Goal: Task Accomplishment & Management: Manage account settings

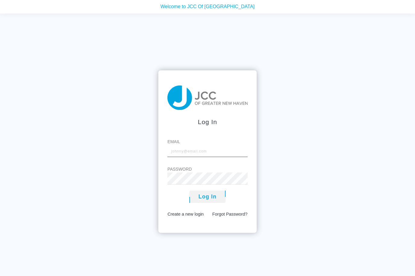
click at [176, 157] on input "Email" at bounding box center [207, 151] width 80 height 12
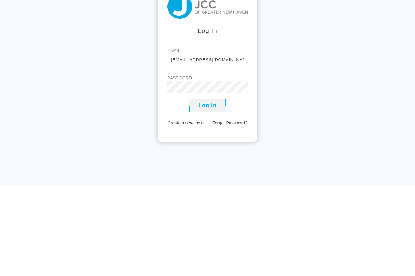
type input "[EMAIL_ADDRESS][DOMAIN_NAME]"
click at [219, 190] on button "Log In" at bounding box center [207, 196] width 36 height 12
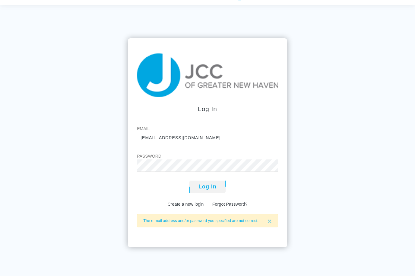
scroll to position [9, 0]
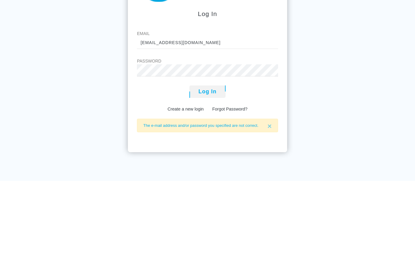
click at [211, 180] on button "Log In" at bounding box center [207, 186] width 36 height 12
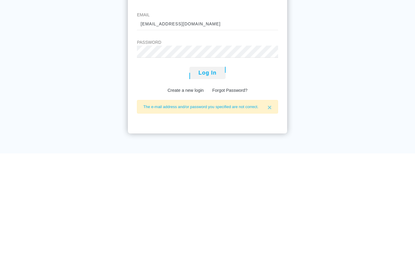
click at [207, 189] on button "Log In" at bounding box center [207, 195] width 36 height 12
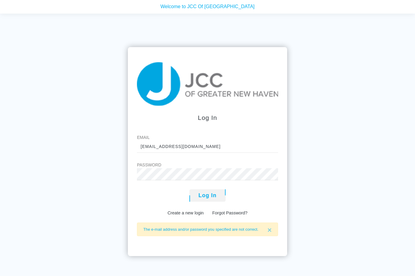
click at [234, 215] on link "Forgot Password?" at bounding box center [229, 212] width 35 height 5
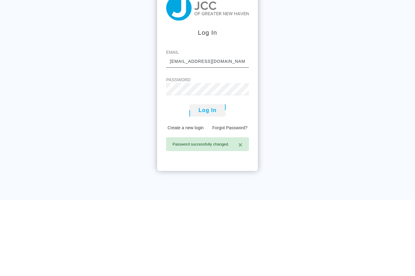
type input "[EMAIL_ADDRESS][DOMAIN_NAME]"
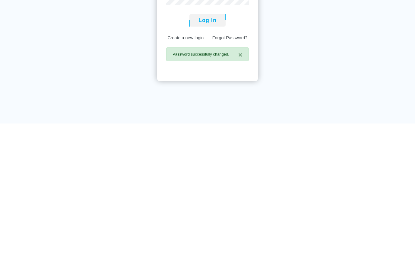
scroll to position [34, 0]
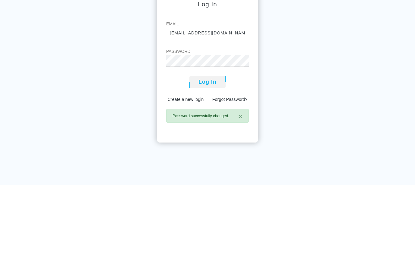
click at [211, 167] on button "Log In" at bounding box center [207, 173] width 36 height 12
